Goal: Information Seeking & Learning: Learn about a topic

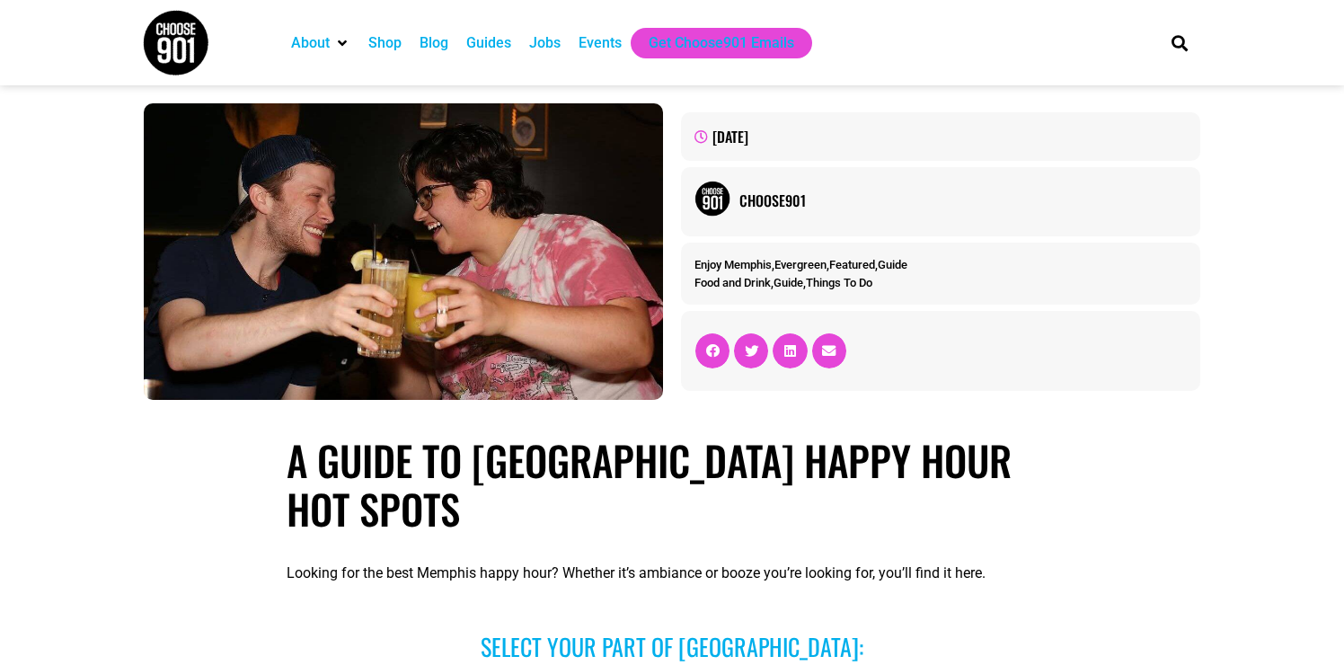
click at [604, 46] on div "Events" at bounding box center [599, 43] width 43 height 22
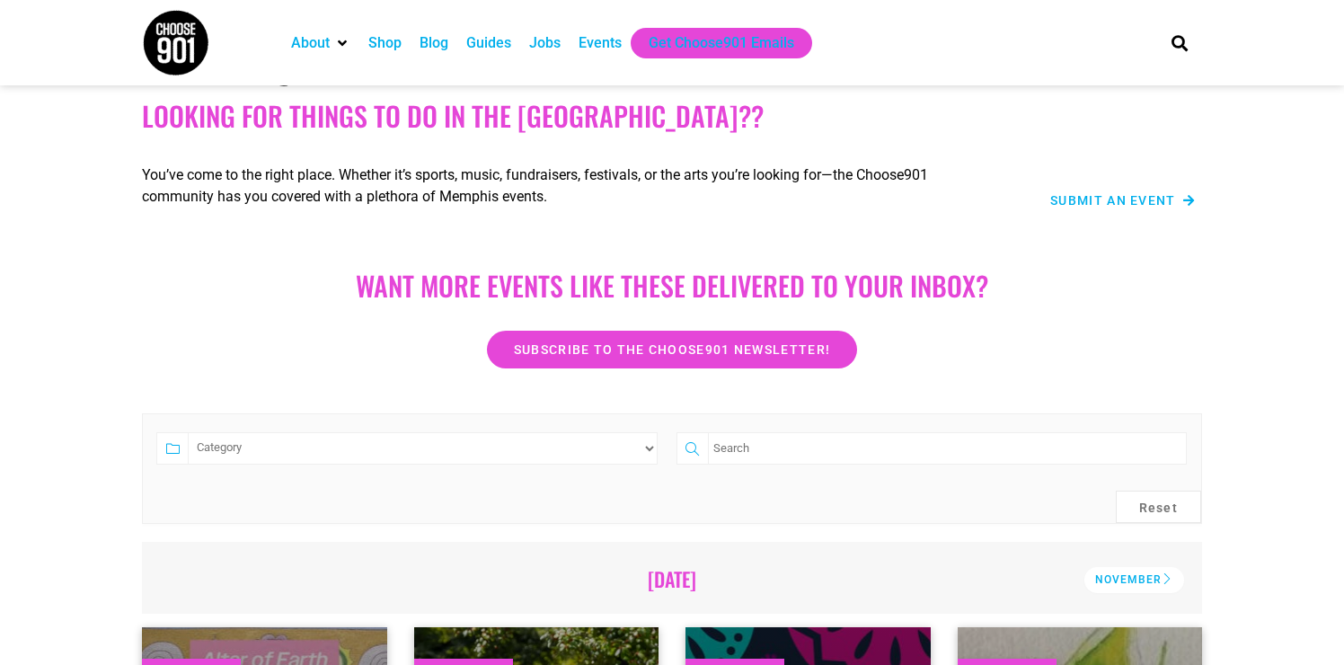
scroll to position [102, 0]
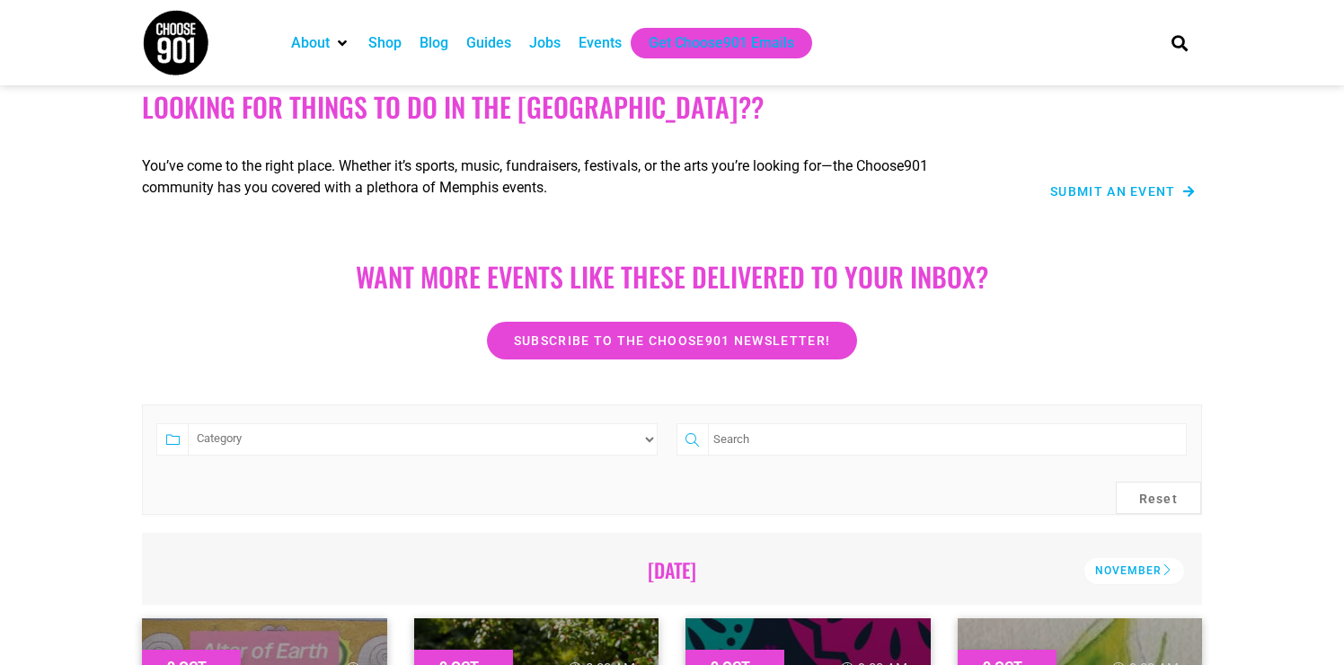
click at [649, 442] on select "Category Adults Only Career Comedy Education Family Family Friendly Festival Fi…" at bounding box center [423, 439] width 470 height 32
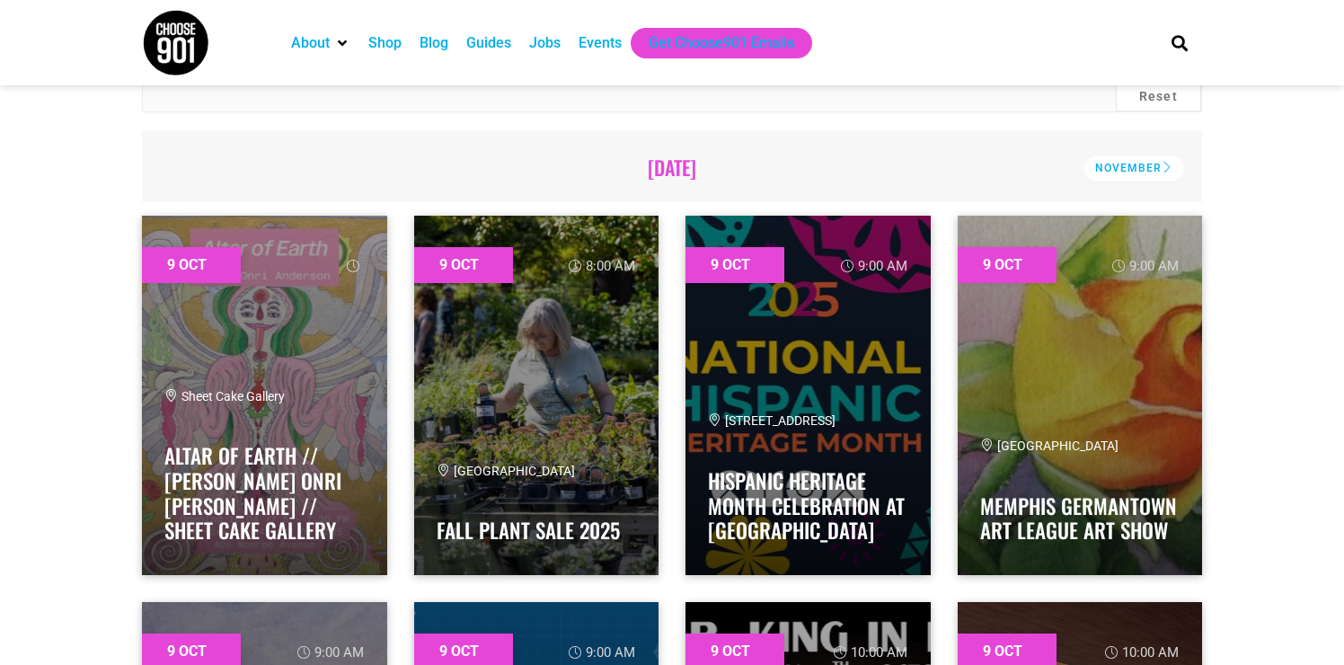
scroll to position [295, 0]
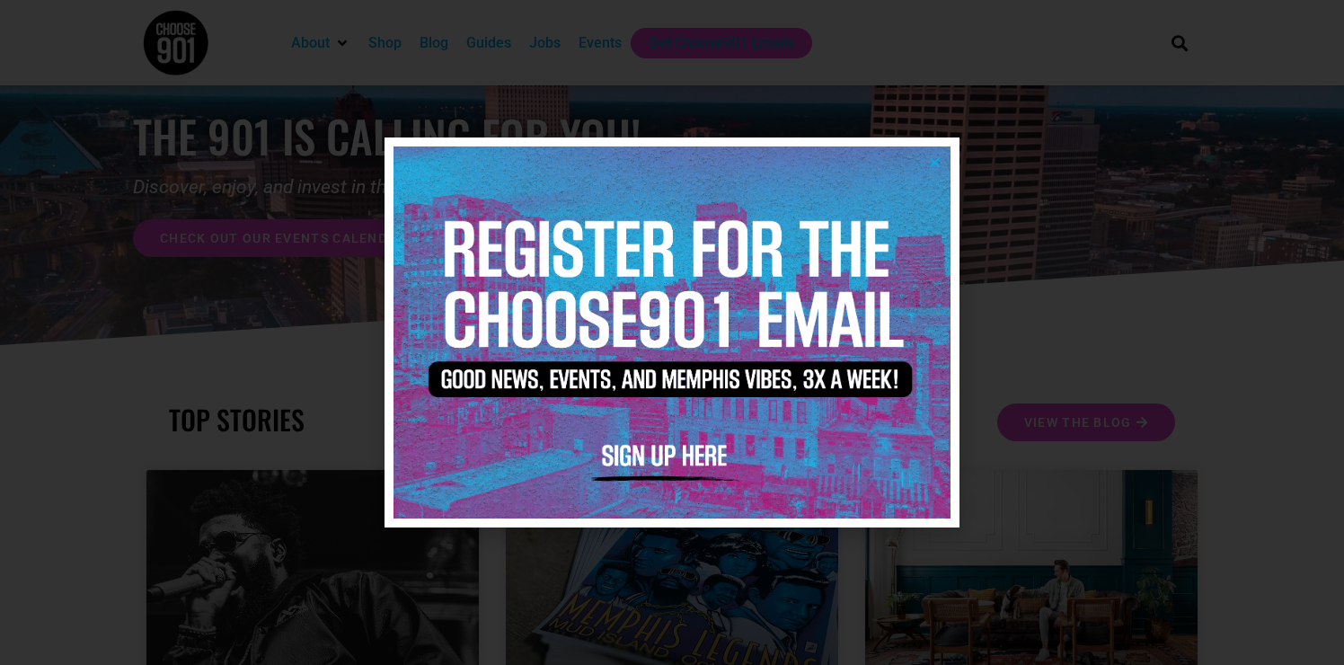
scroll to position [70, 0]
click at [942, 156] on img at bounding box center [671, 331] width 557 height 371
click at [929, 153] on img at bounding box center [671, 331] width 557 height 371
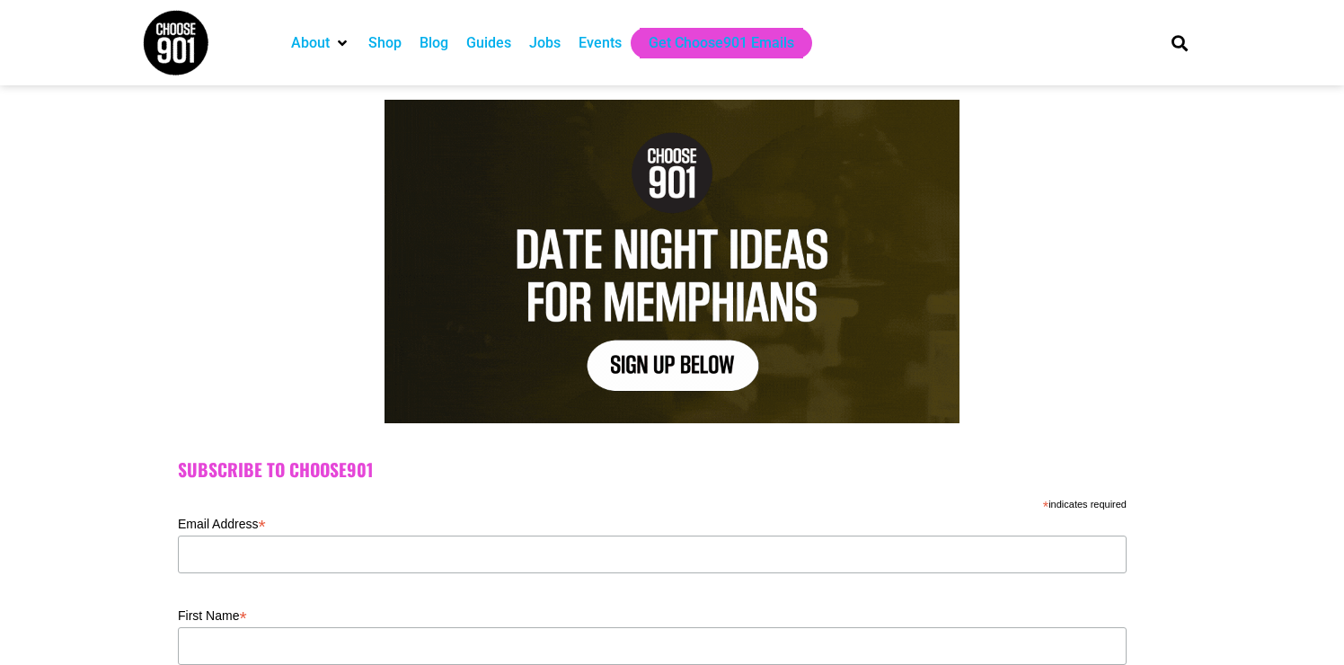
scroll to position [157, 0]
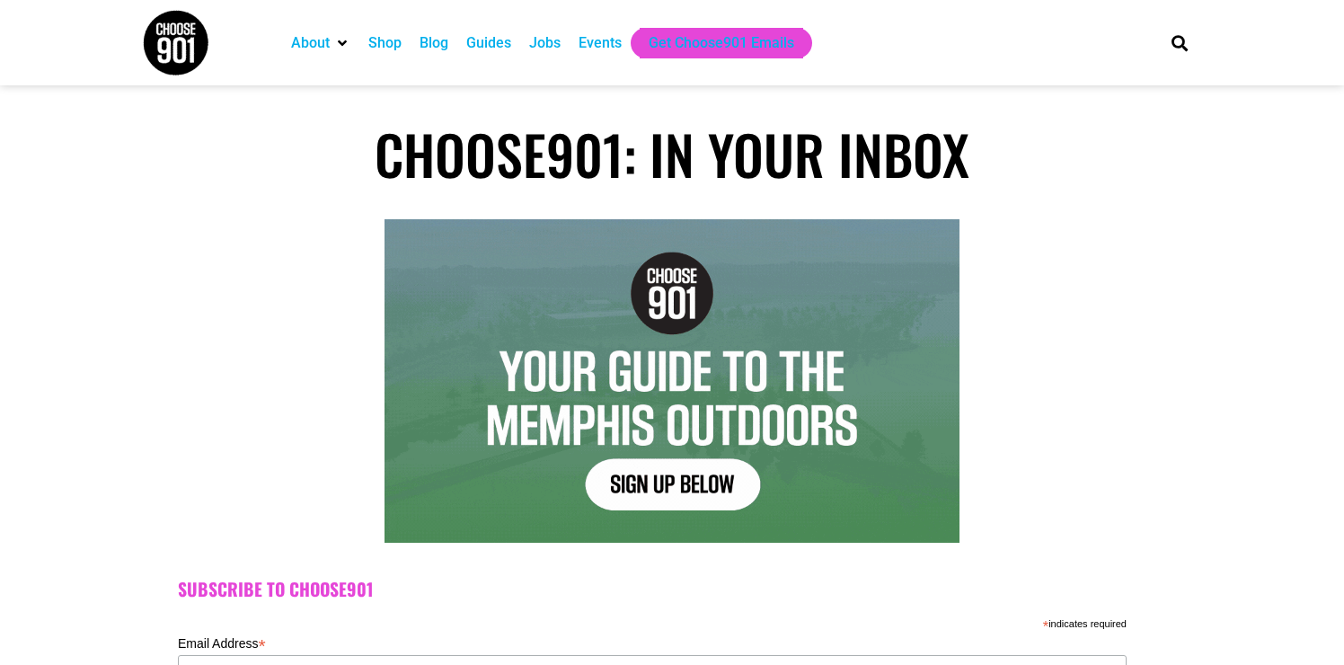
click at [436, 40] on div "Blog" at bounding box center [434, 43] width 29 height 22
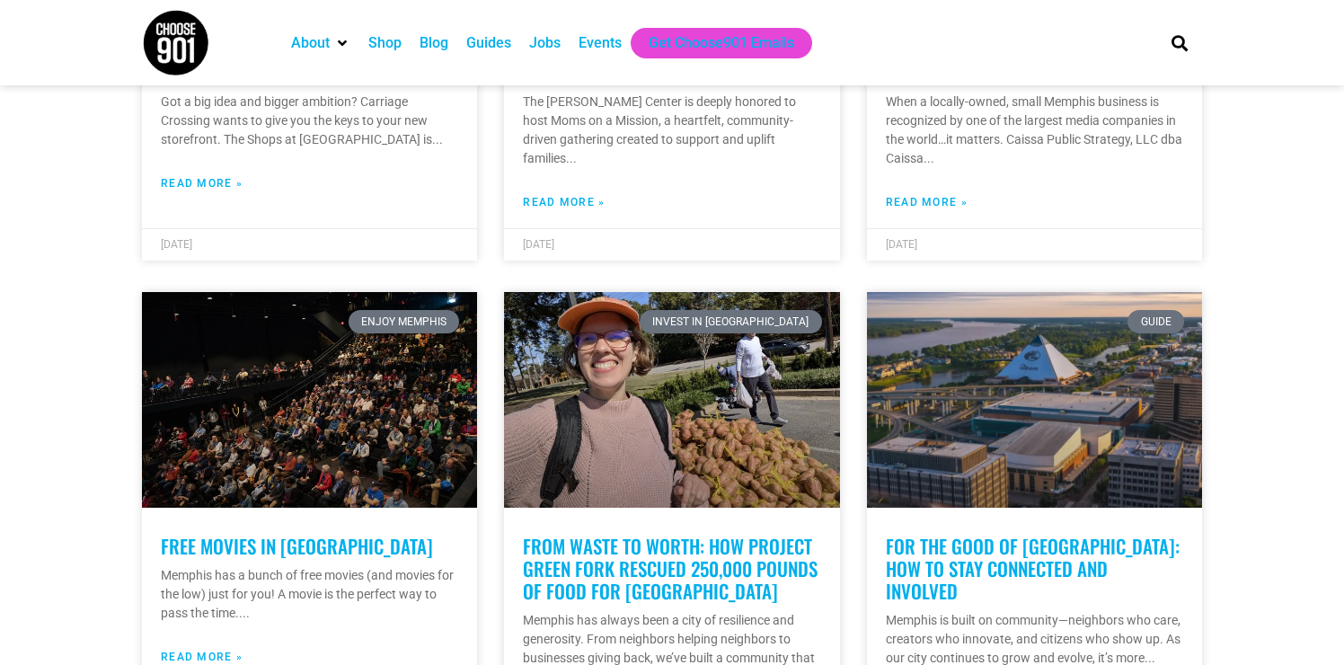
scroll to position [760, 0]
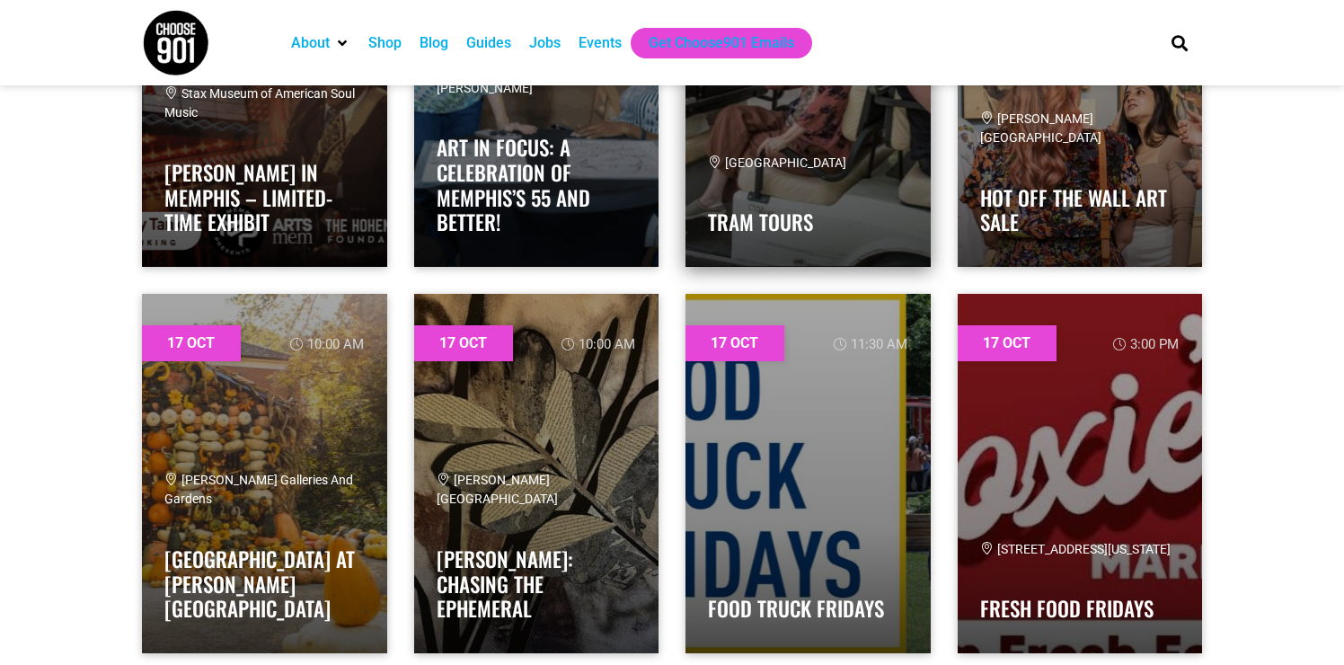
scroll to position [20096, 0]
